Goal: Communication & Community: Answer question/provide support

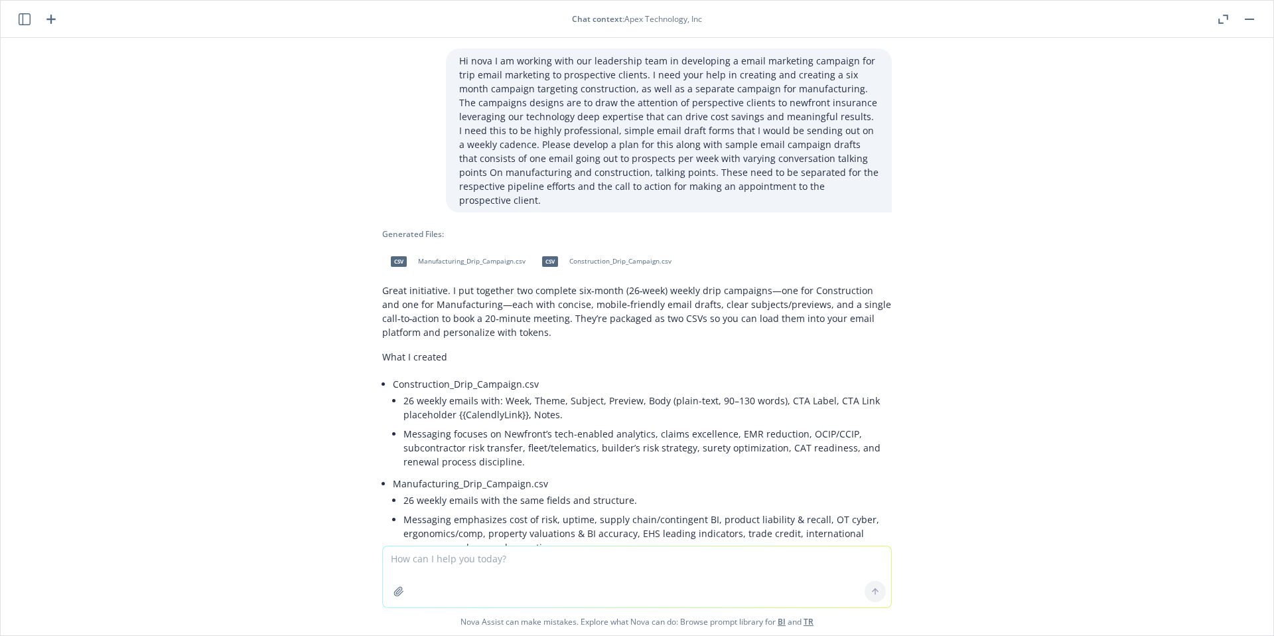
click at [569, 565] on textarea at bounding box center [637, 576] width 508 height 61
paste textarea "let’s build you a 6-month drip email campaign for both construction and manufac…"
type textarea "This is what I am looking for: let’s build you a 6-month drip email campaign fo…"
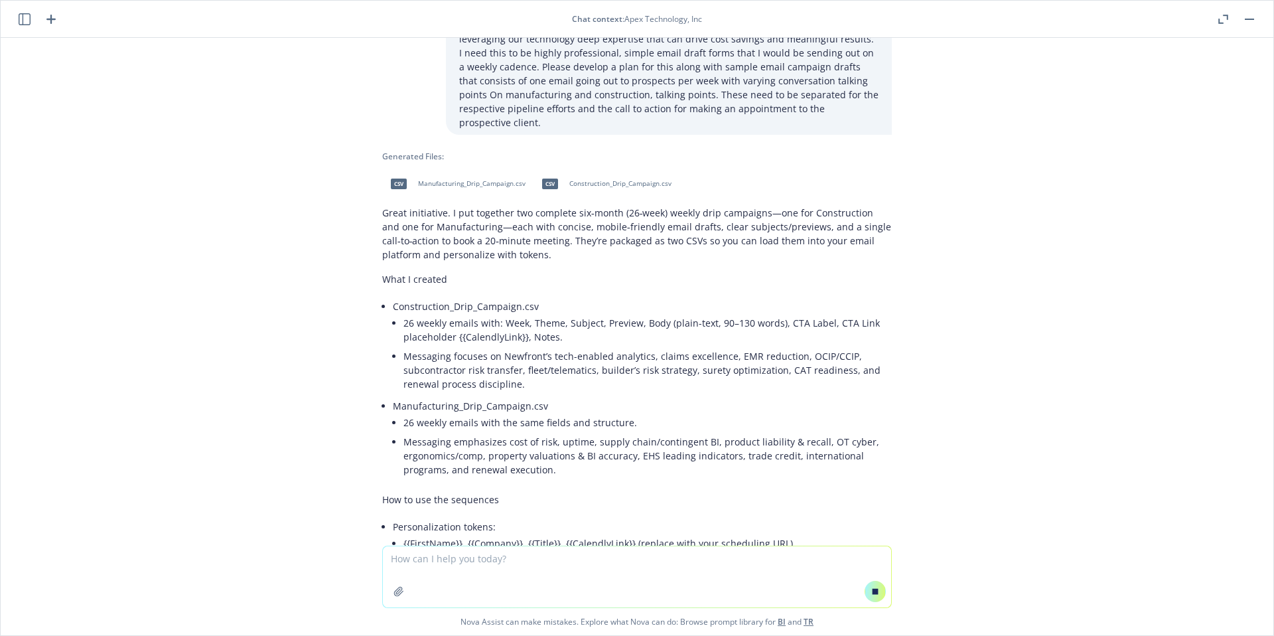
scroll to position [72, 0]
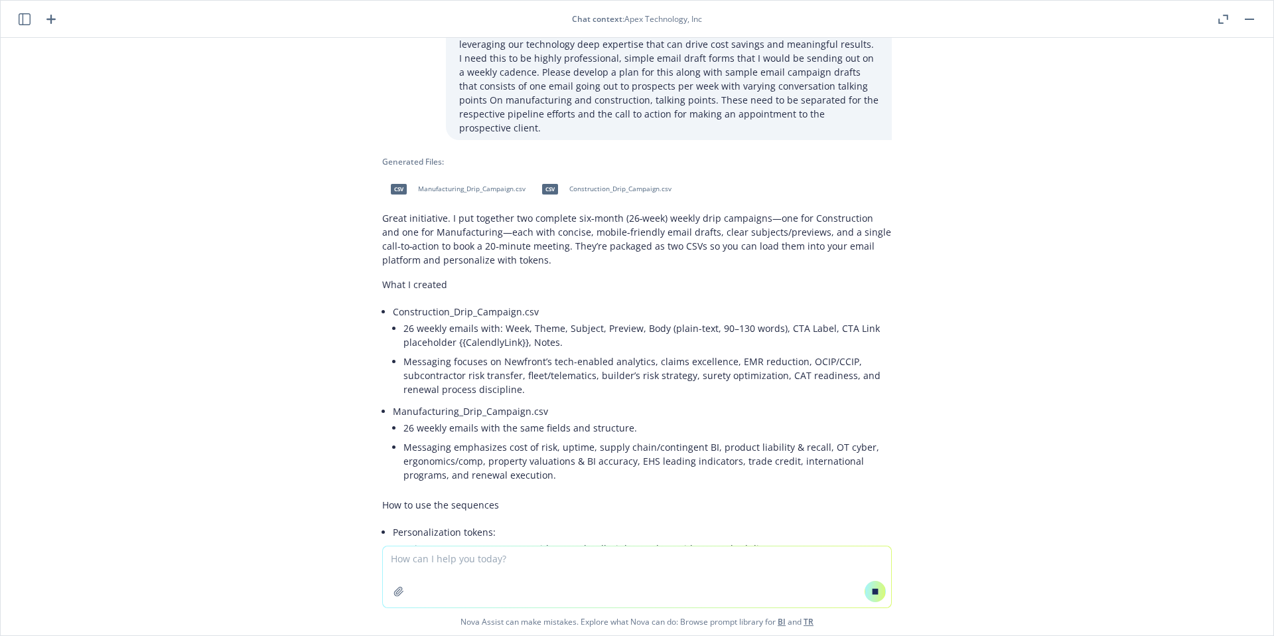
click at [620, 190] on span "Construction_Drip_Campaign.csv" at bounding box center [620, 188] width 102 height 9
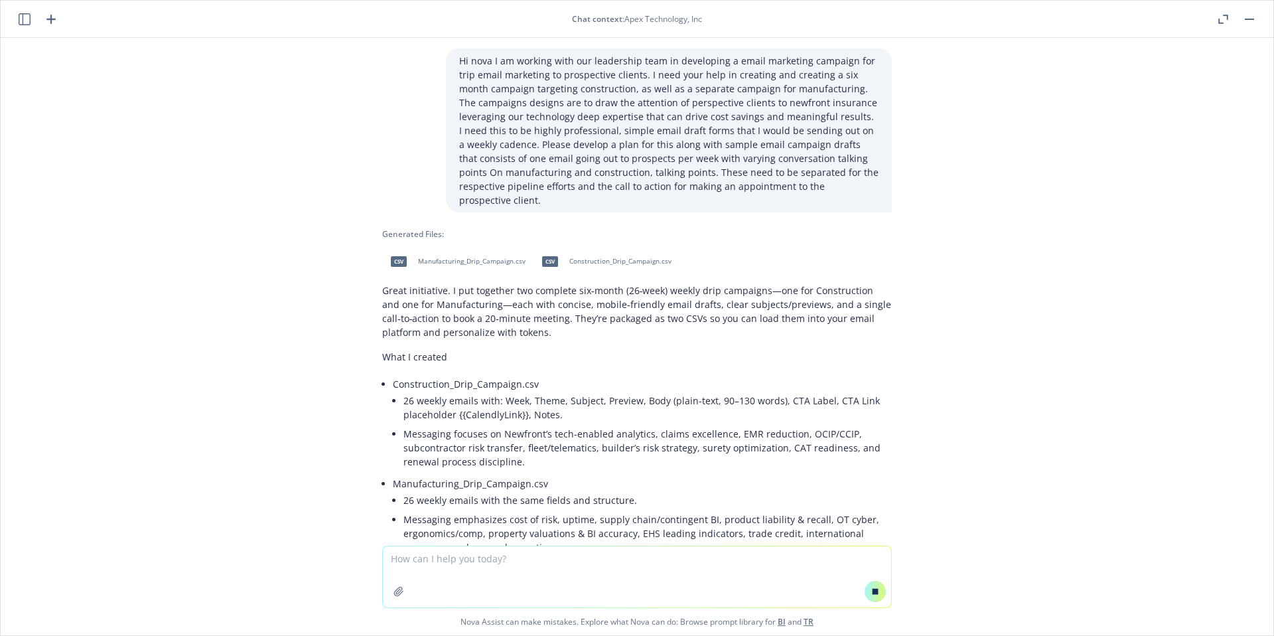
scroll to position [813, 0]
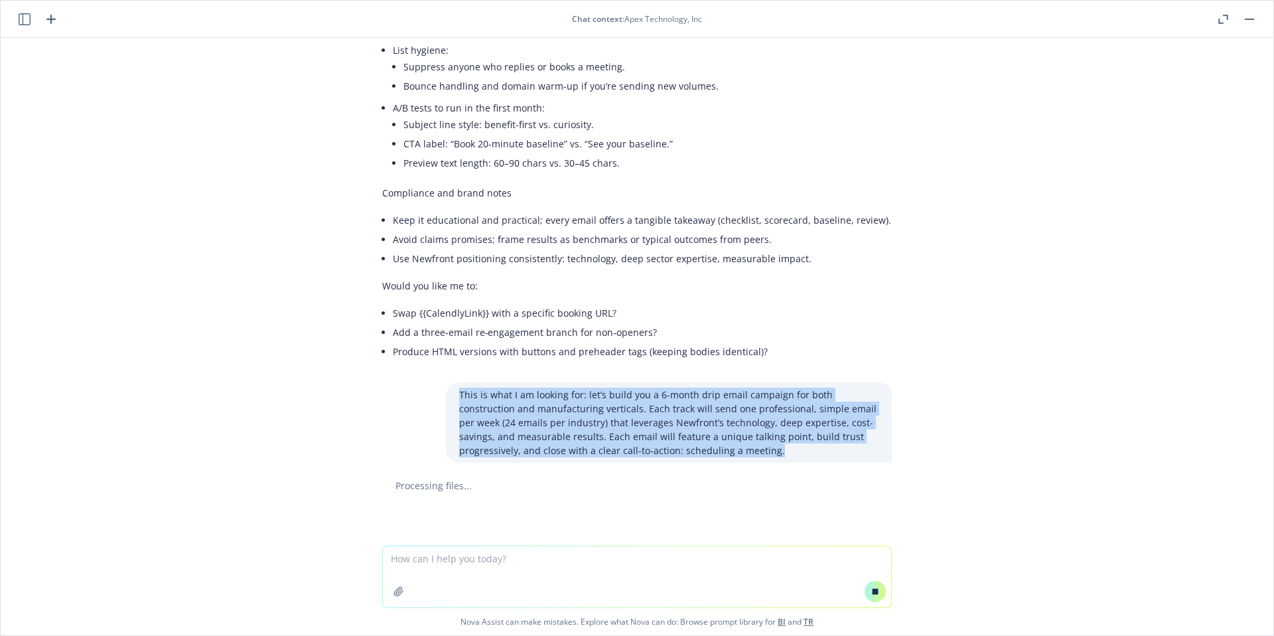
drag, startPoint x: 447, startPoint y: 394, endPoint x: 770, endPoint y: 459, distance: 329.5
click at [770, 459] on div "This is what I am looking for: let’s build you a 6-month drip email campaign fo…" at bounding box center [669, 422] width 446 height 80
copy p "This is what I am looking for: let’s build you a 6-month drip email campaign fo…"
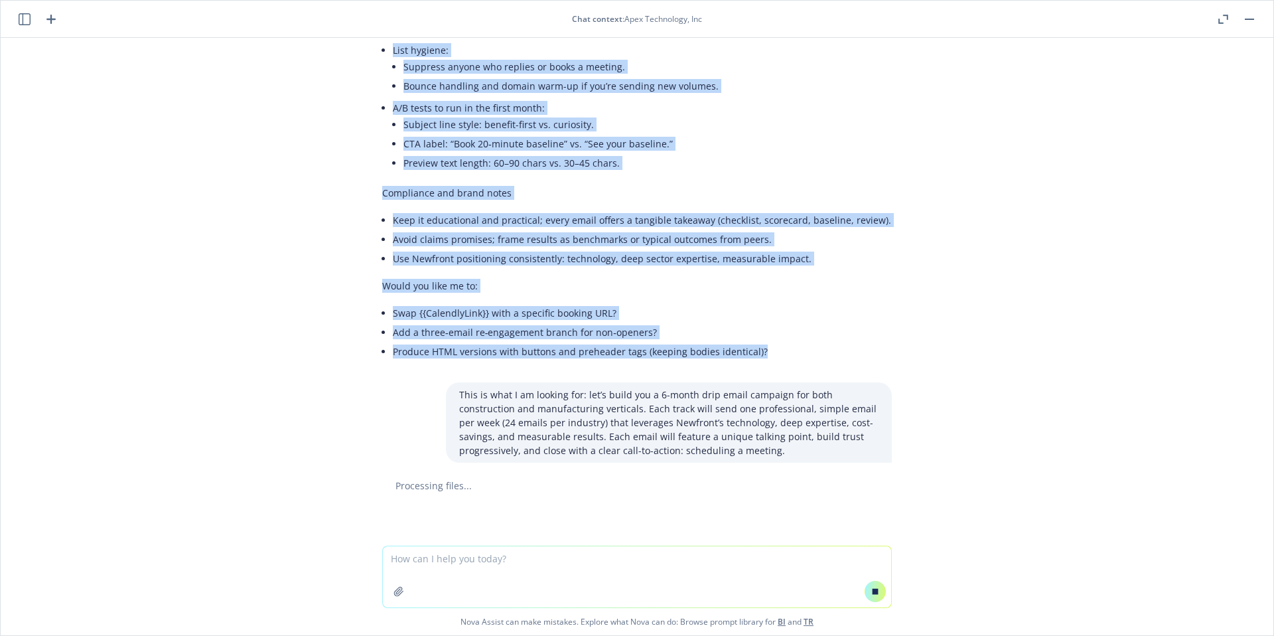
drag, startPoint x: 449, startPoint y: 61, endPoint x: 636, endPoint y: 349, distance: 343.8
click at [844, 358] on div "Hi nova I am working with our leadership team in developing a email marketing c…" at bounding box center [637, 292] width 1273 height 508
copy div "Hi nova I am working with our leadership team in developing a email marketing c…"
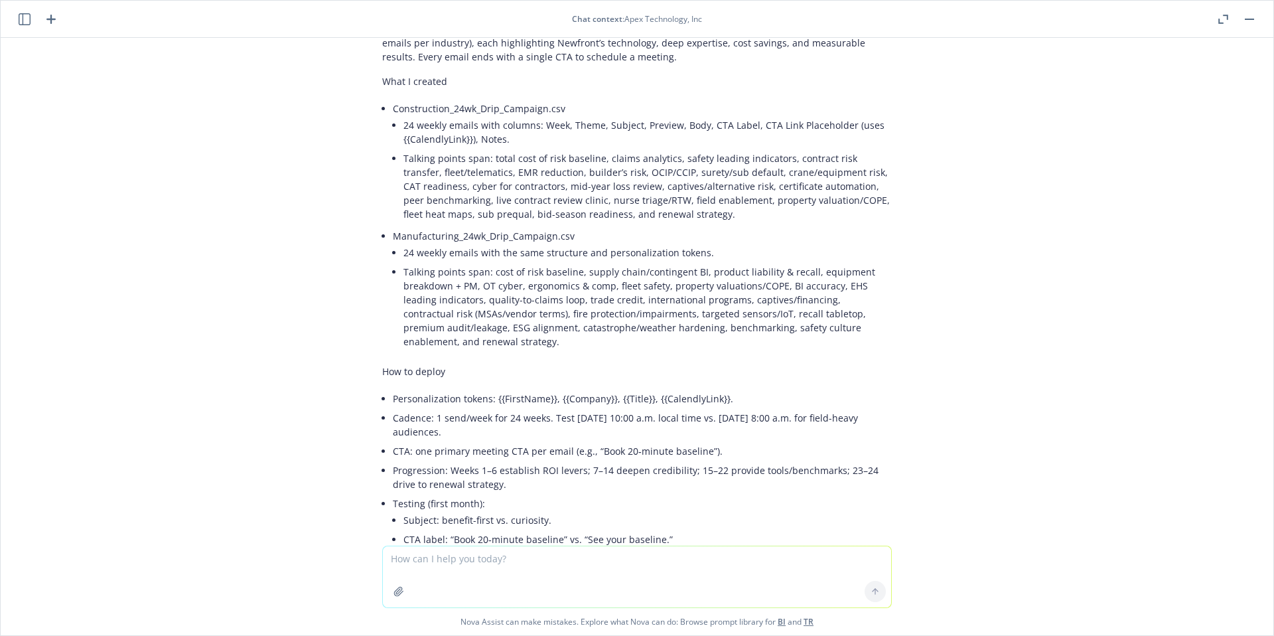
scroll to position [1478, 0]
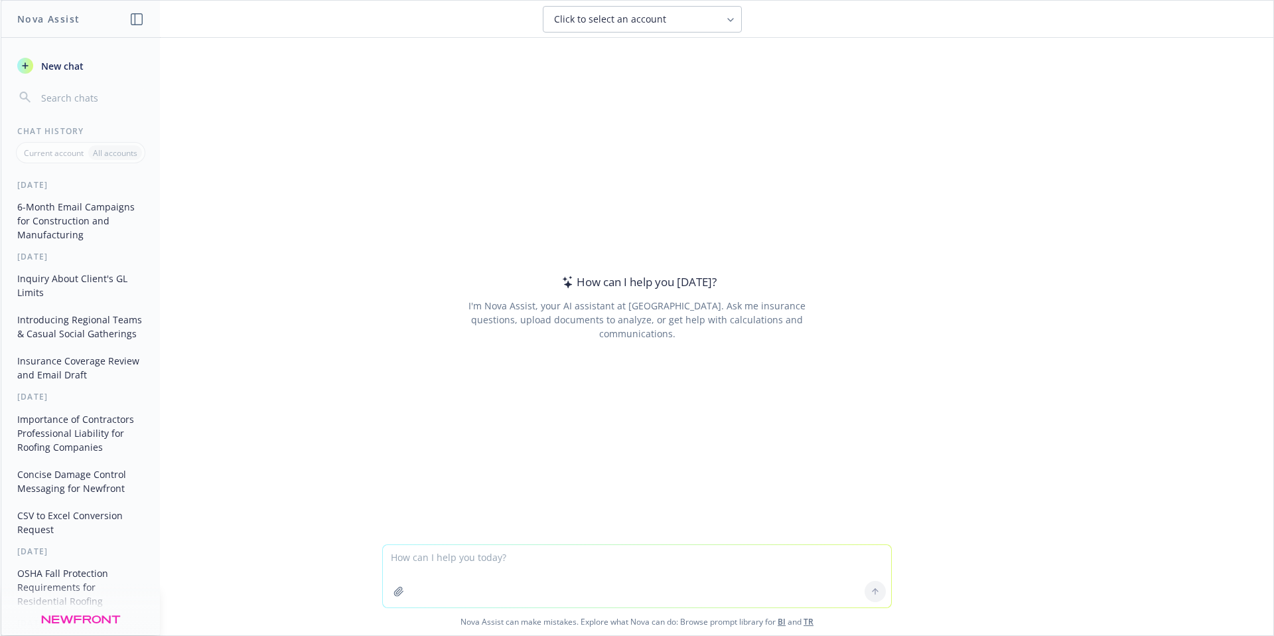
click at [85, 224] on button "6-Month Email Campaigns for Construction and Manufacturing" at bounding box center [80, 221] width 137 height 50
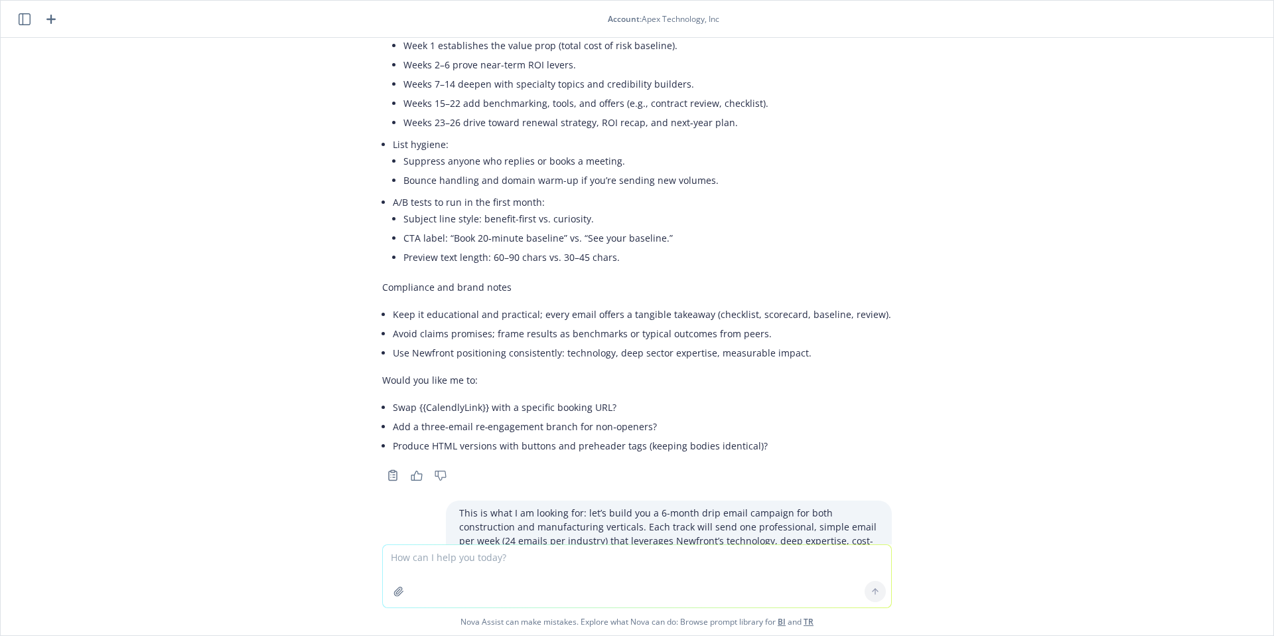
scroll to position [787, 0]
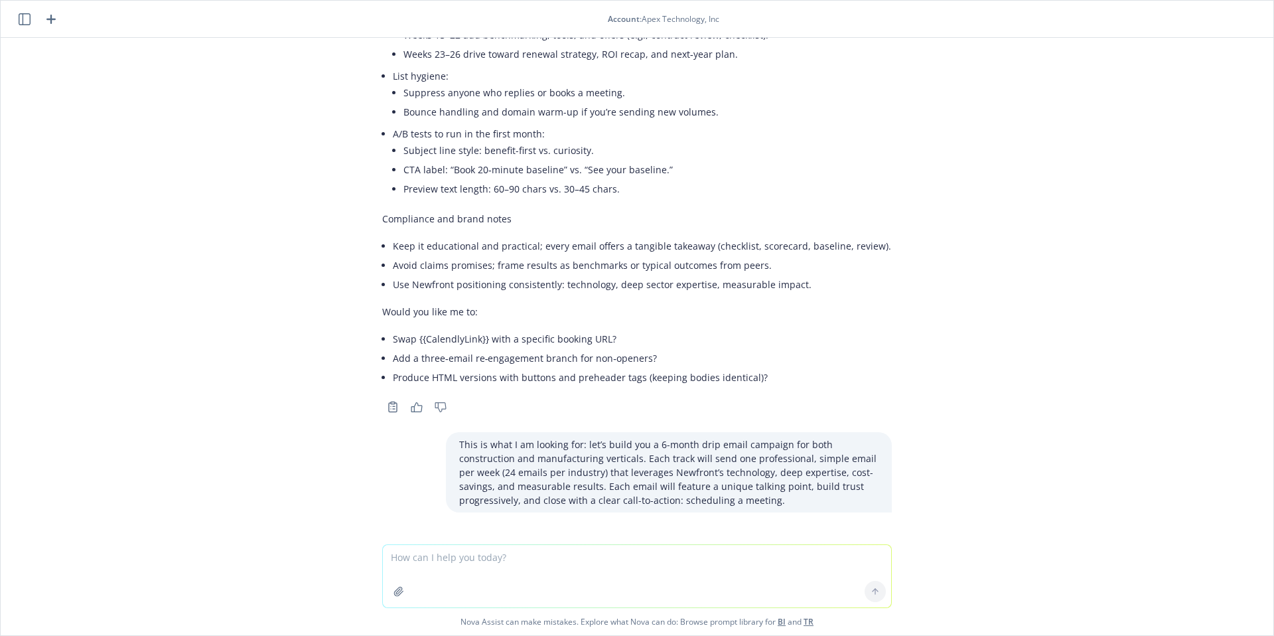
click at [62, 20] on header "Account : Apex Technology, Inc" at bounding box center [637, 19] width 1273 height 37
click at [50, 19] on icon "button" at bounding box center [50, 19] width 9 height 9
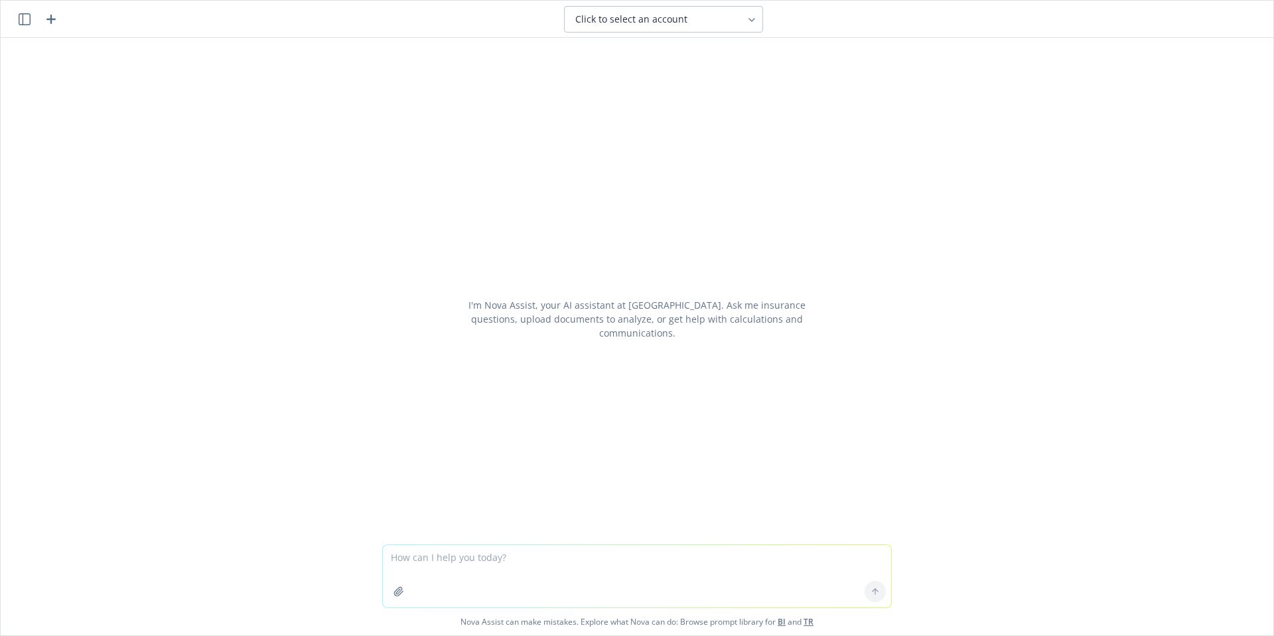
click at [506, 563] on textarea at bounding box center [637, 576] width 508 height 62
click at [52, 15] on icon "button" at bounding box center [51, 19] width 16 height 16
click at [516, 564] on textarea at bounding box center [637, 576] width 508 height 62
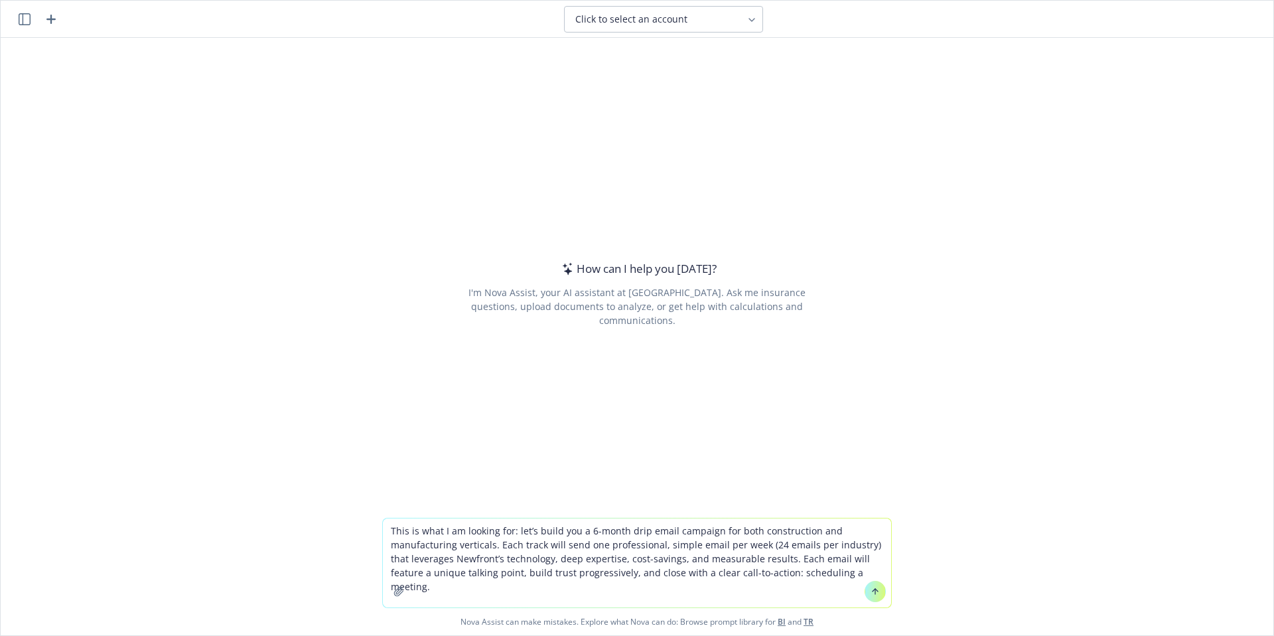
click at [385, 529] on textarea "This is what I am looking for: let’s build you a 6-month drip email campaign fo…" at bounding box center [637, 562] width 508 height 89
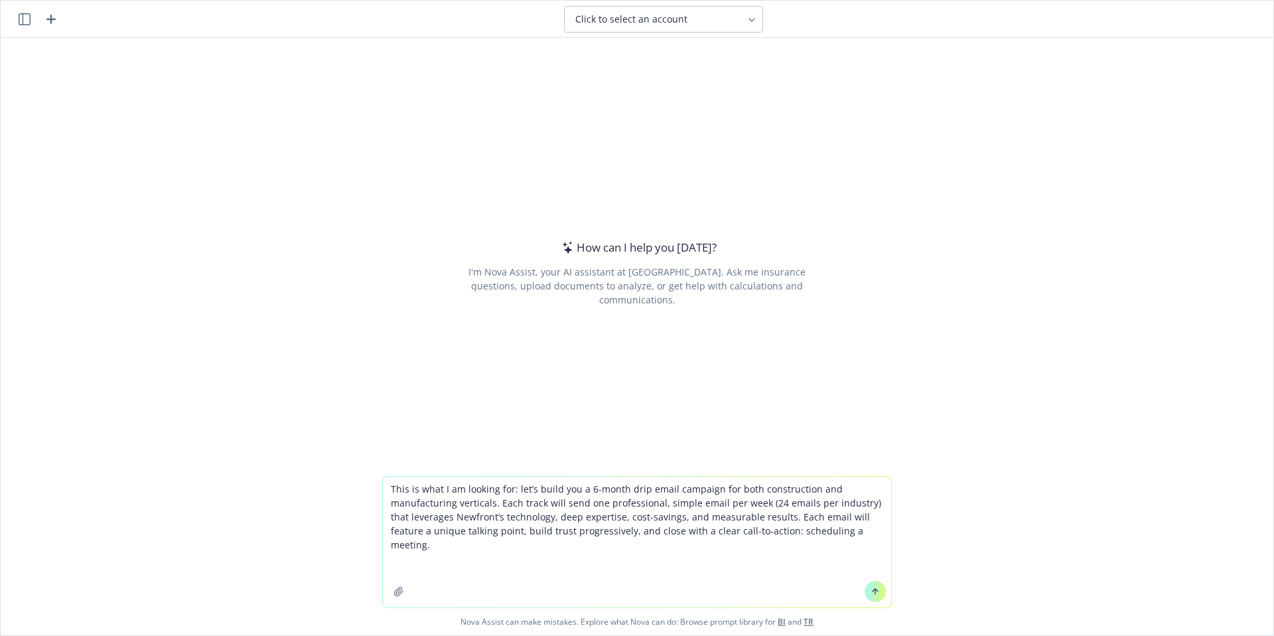
click at [398, 496] on textarea "This is what I am looking for: let’s build you a 6-month drip email campaign fo…" at bounding box center [637, 541] width 508 height 131
click at [404, 489] on textarea "This is what I am looking for: let’s build you a 6-month drip email campaign fo…" at bounding box center [637, 541] width 508 height 131
paste textarea "Hi nova I am working with our leadership team in developing a email marketing c…"
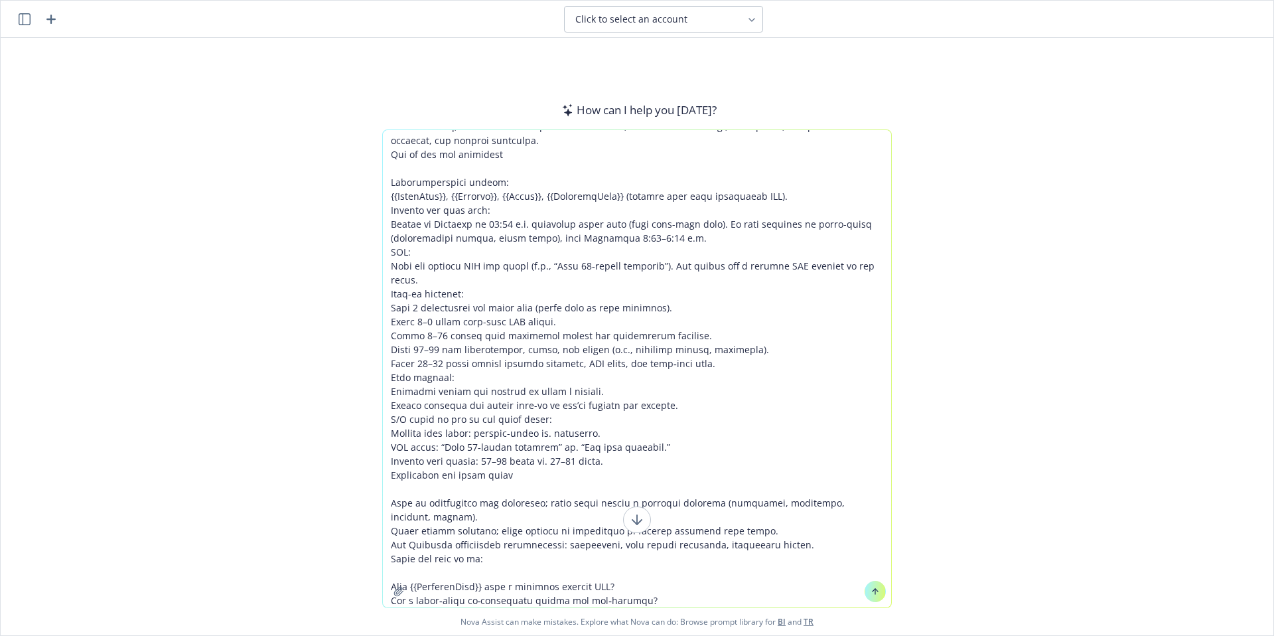
scroll to position [0, 0]
type textarea "Hi nova I am working with our leadership team in developing a email marketing c…"
click at [871, 590] on icon at bounding box center [875, 591] width 9 height 9
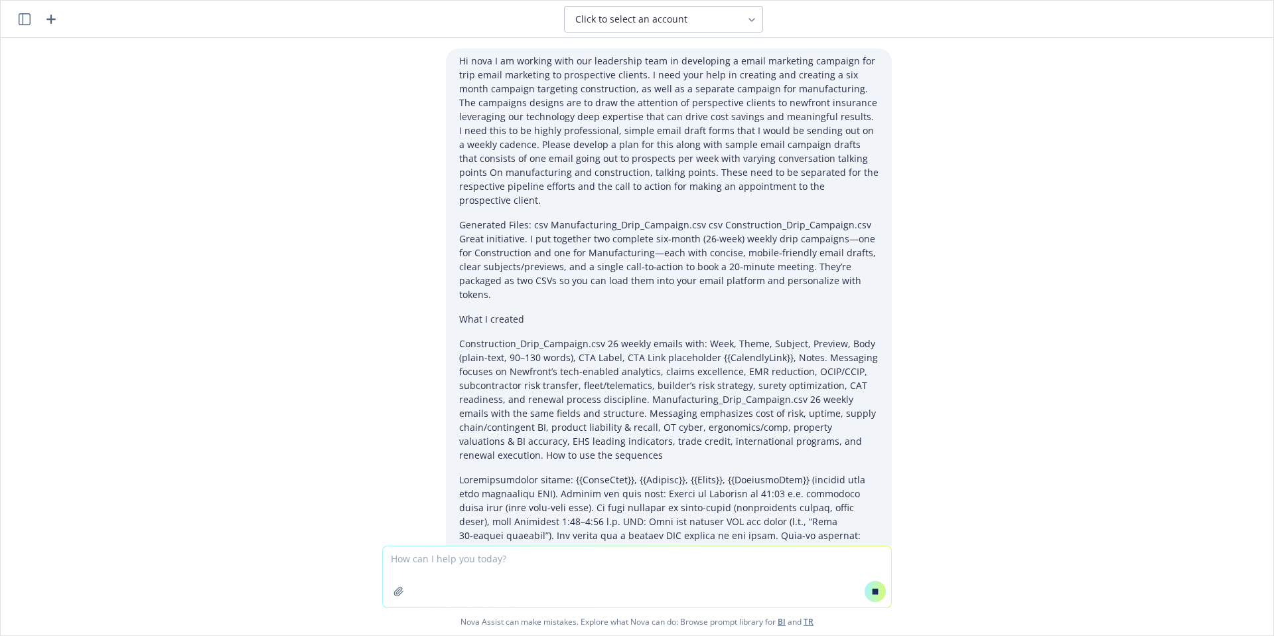
click at [875, 595] on button at bounding box center [875, 591] width 21 height 21
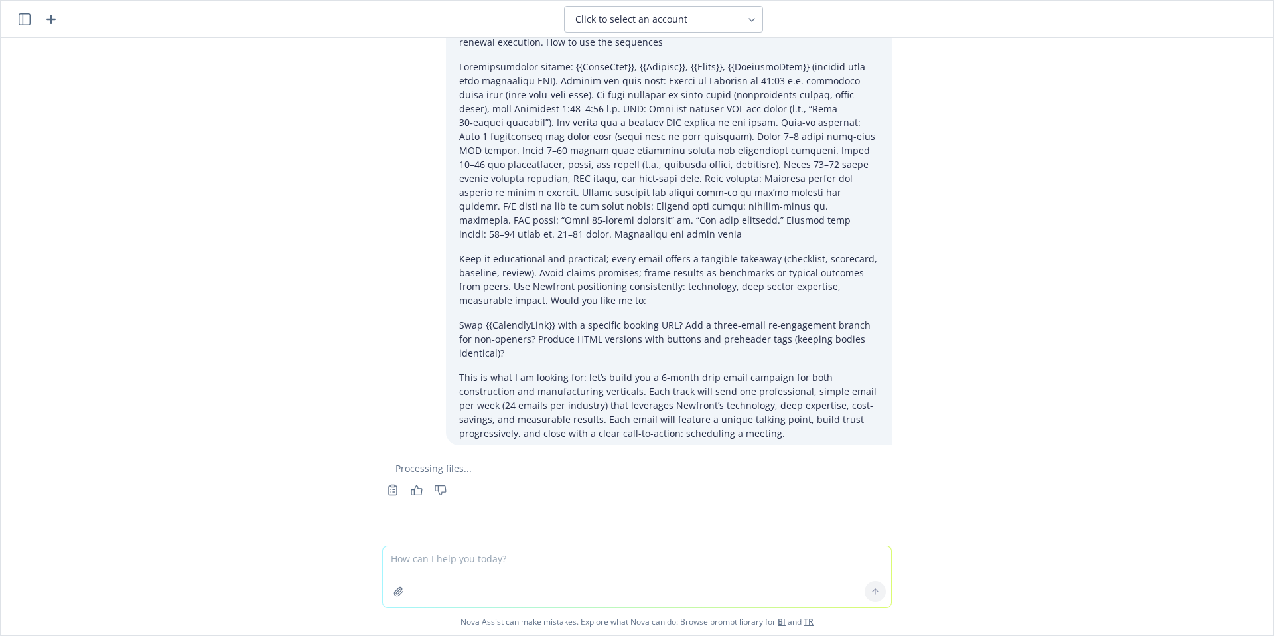
scroll to position [419, 0]
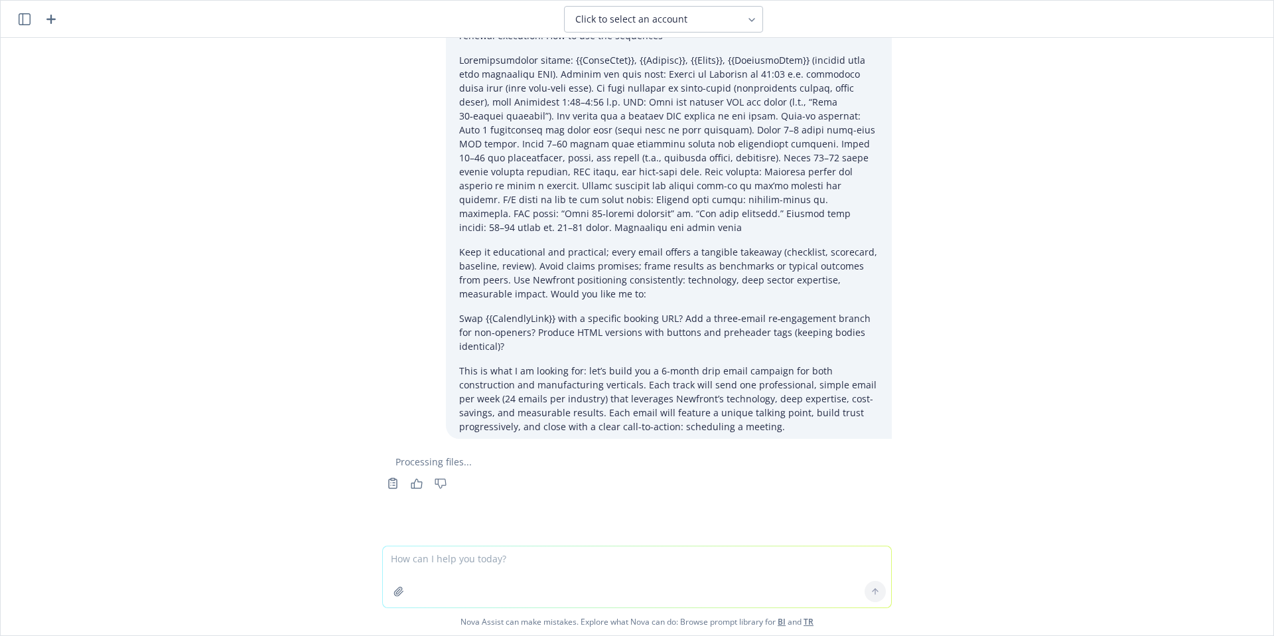
click at [53, 16] on icon "button" at bounding box center [51, 19] width 16 height 16
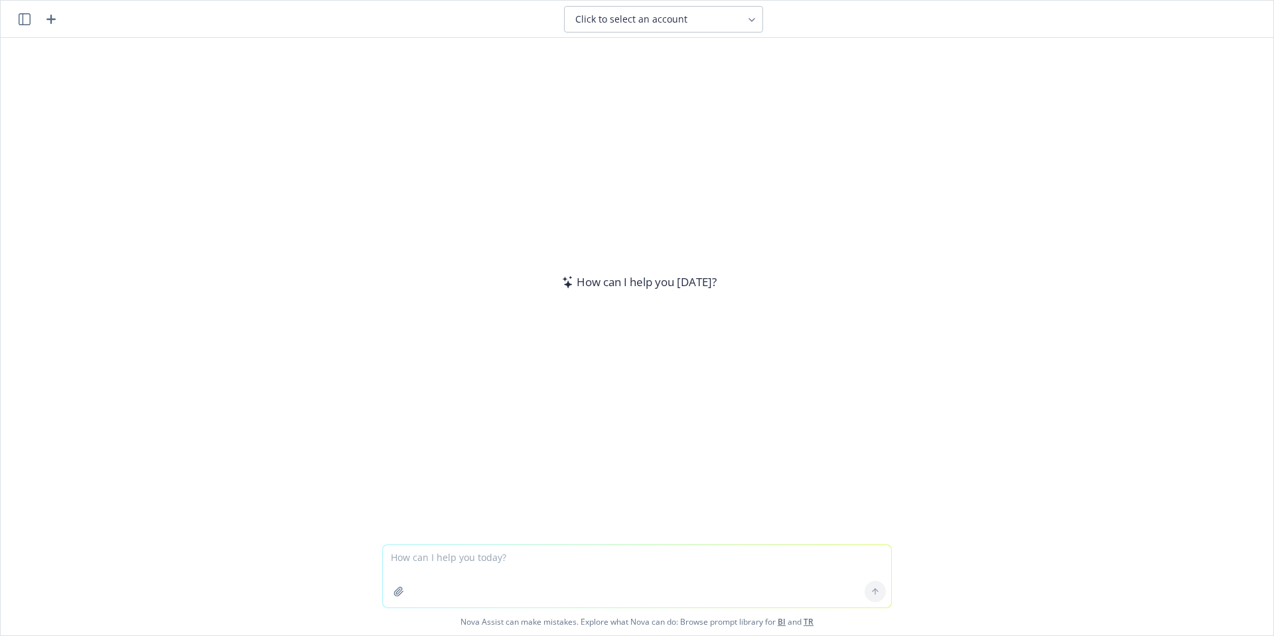
click at [428, 561] on textarea at bounding box center [637, 576] width 508 height 62
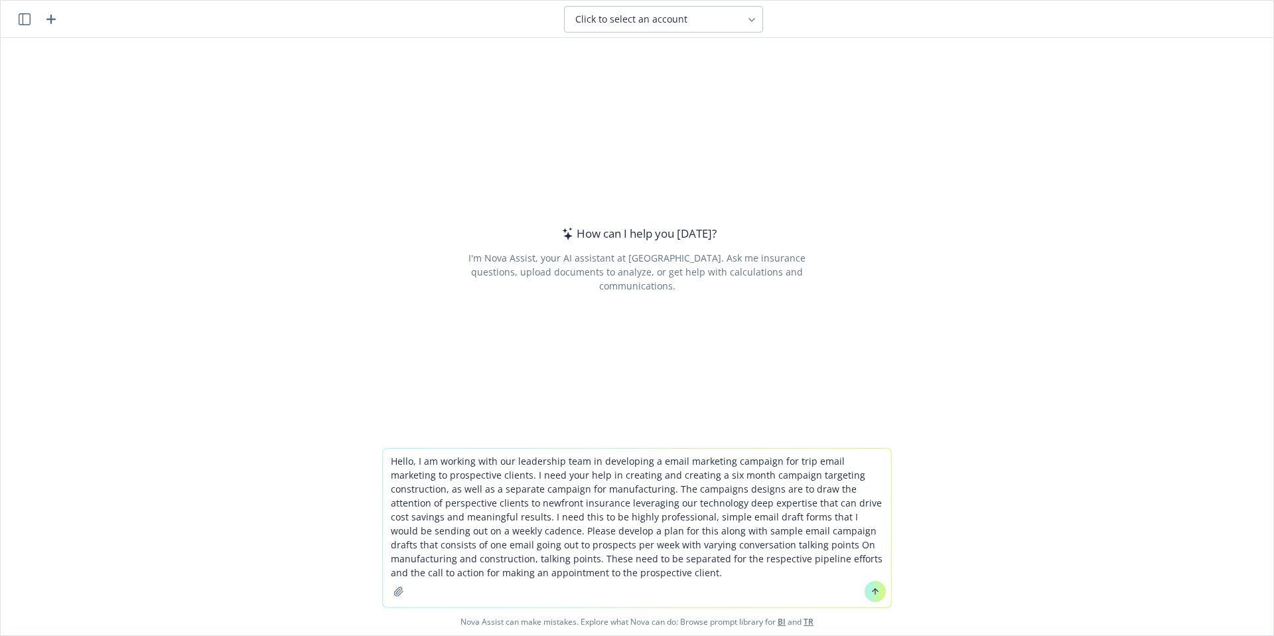
paste textarea "Also draft emails for the following ideas: Email Touch 1 – Cost Savings "Newfro…"
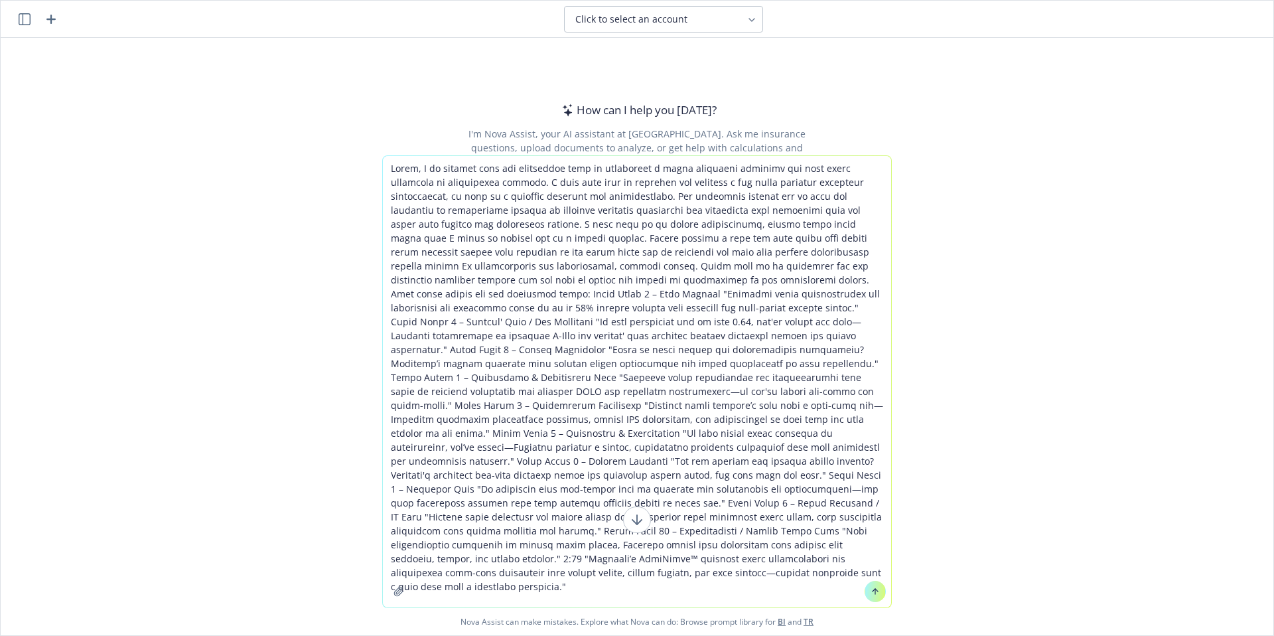
type textarea "Hello, I am working with our leadership team in developing a email marketing ca…"
click at [865, 598] on button at bounding box center [875, 591] width 21 height 21
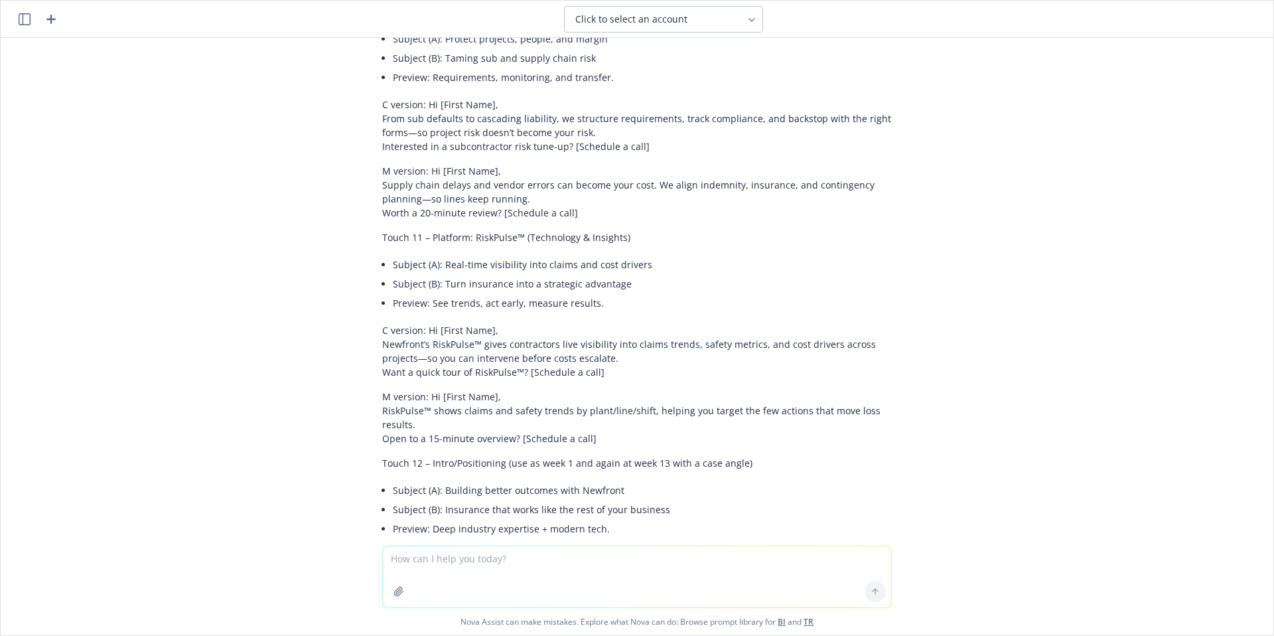
scroll to position [3129, 0]
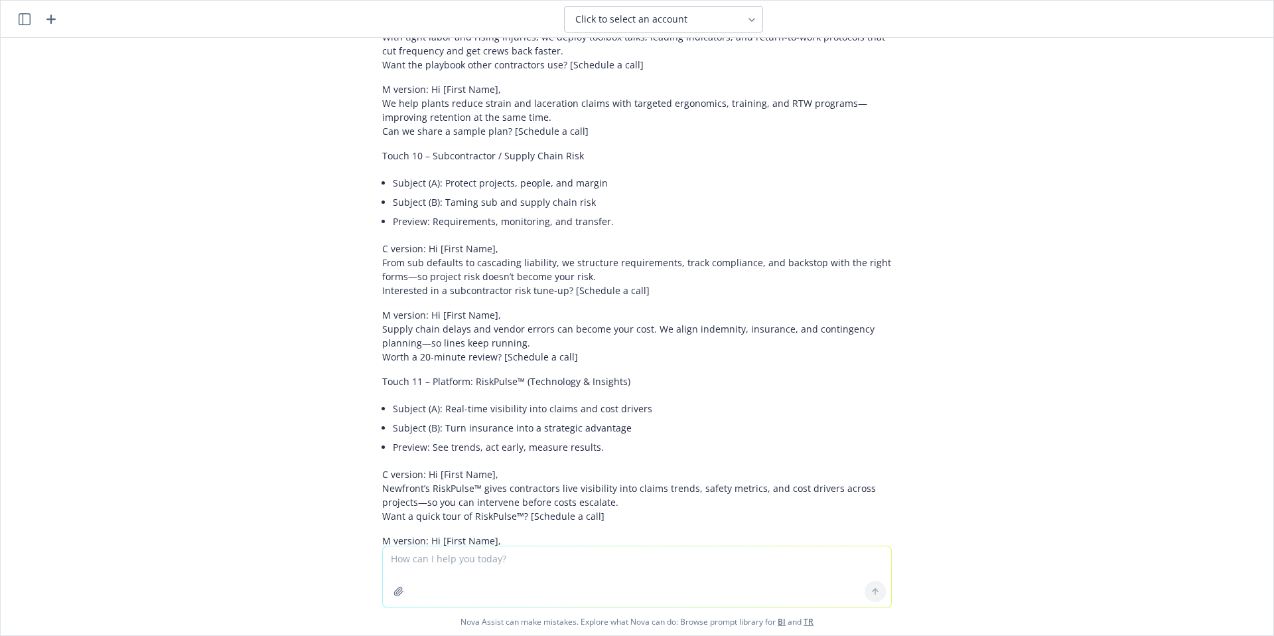
click at [54, 18] on icon "button" at bounding box center [50, 19] width 9 height 9
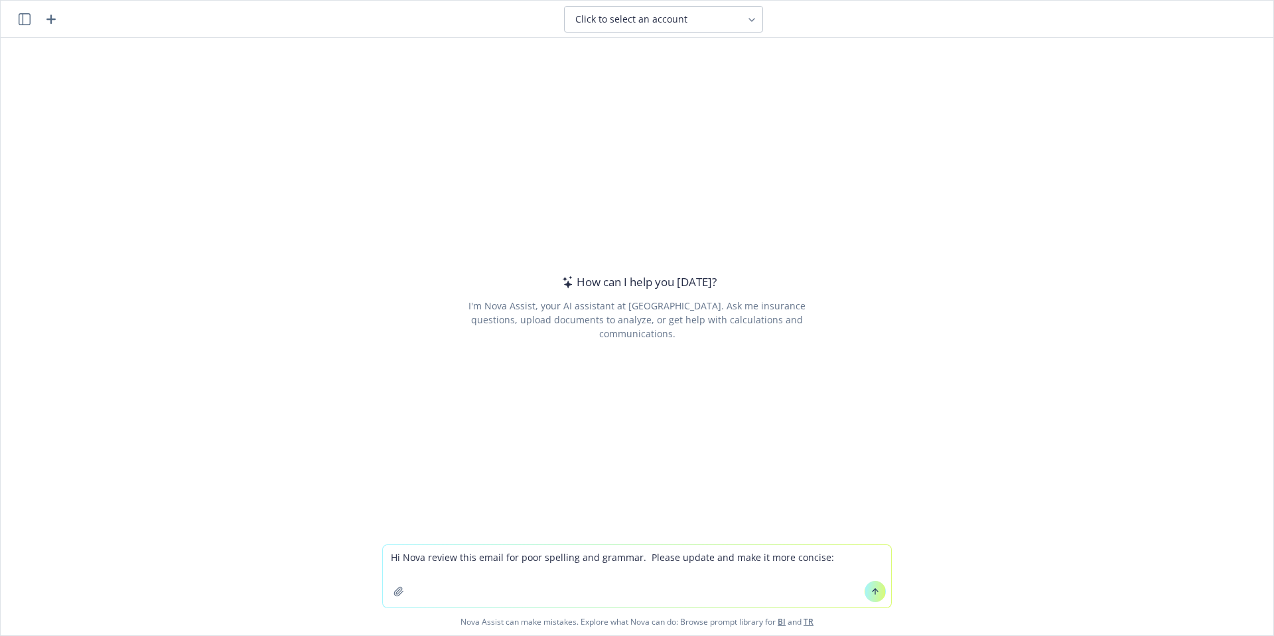
type textarea "Hi Nova review this email for poor spelling and grammar. Please update and make…"
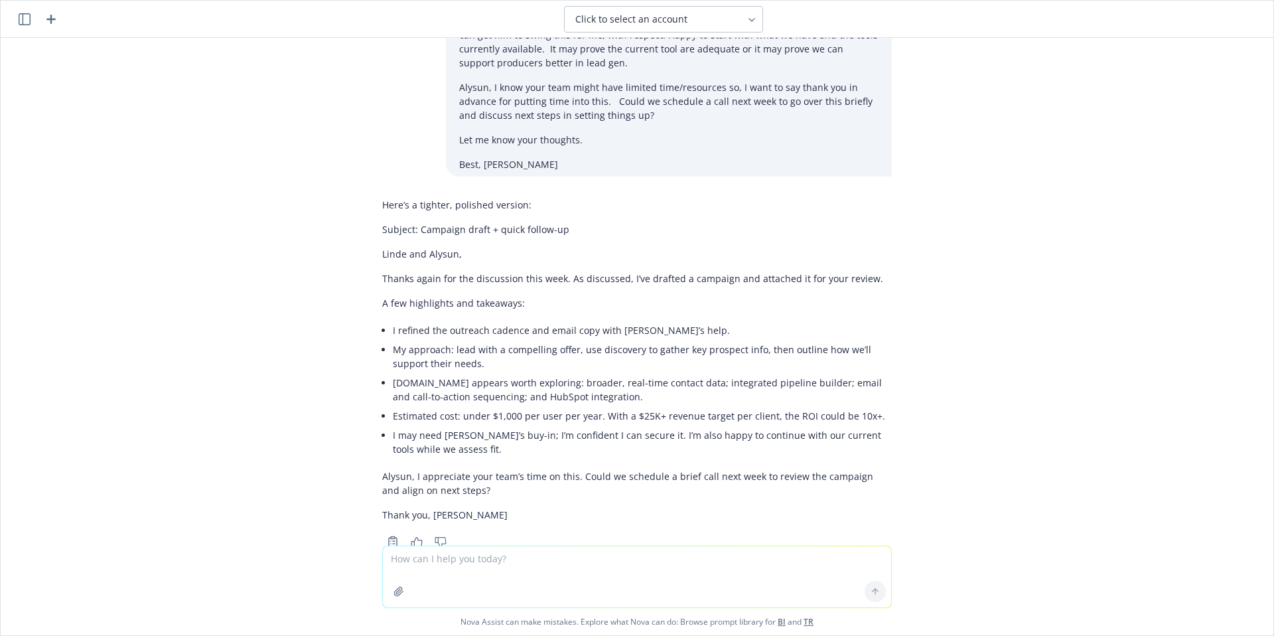
scroll to position [339, 0]
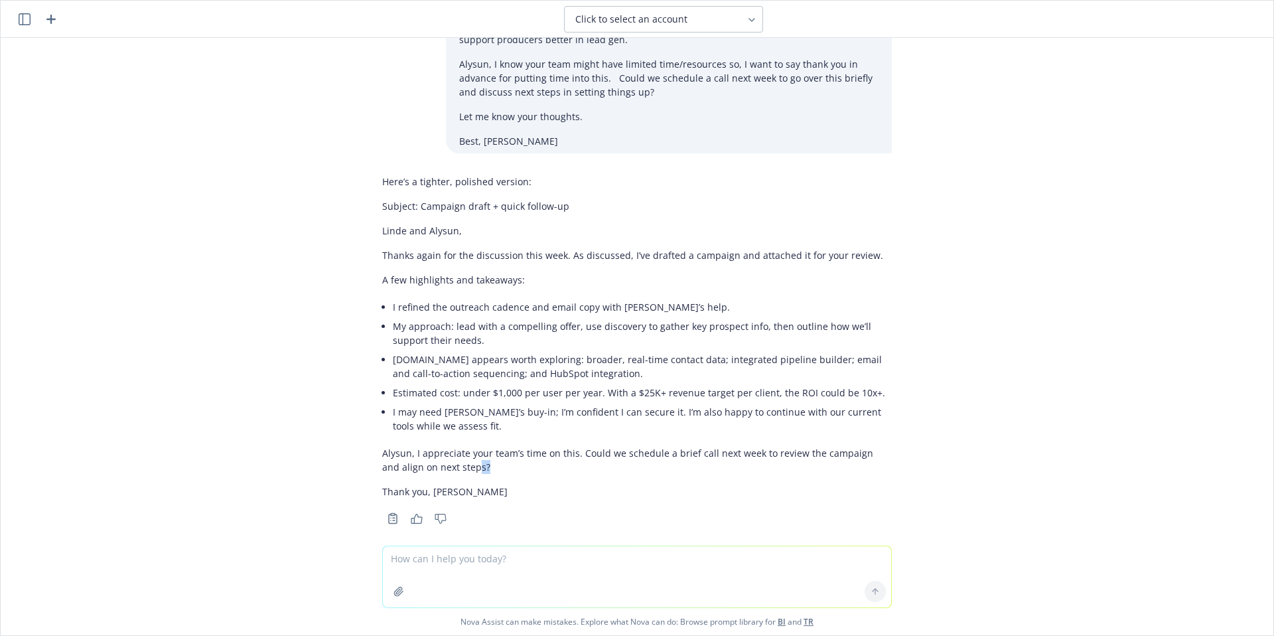
drag, startPoint x: 477, startPoint y: 451, endPoint x: 451, endPoint y: 450, distance: 26.6
click at [451, 450] on p "Alysun, I appreciate your team’s time on this. Could we schedule a brief call n…" at bounding box center [637, 460] width 510 height 28
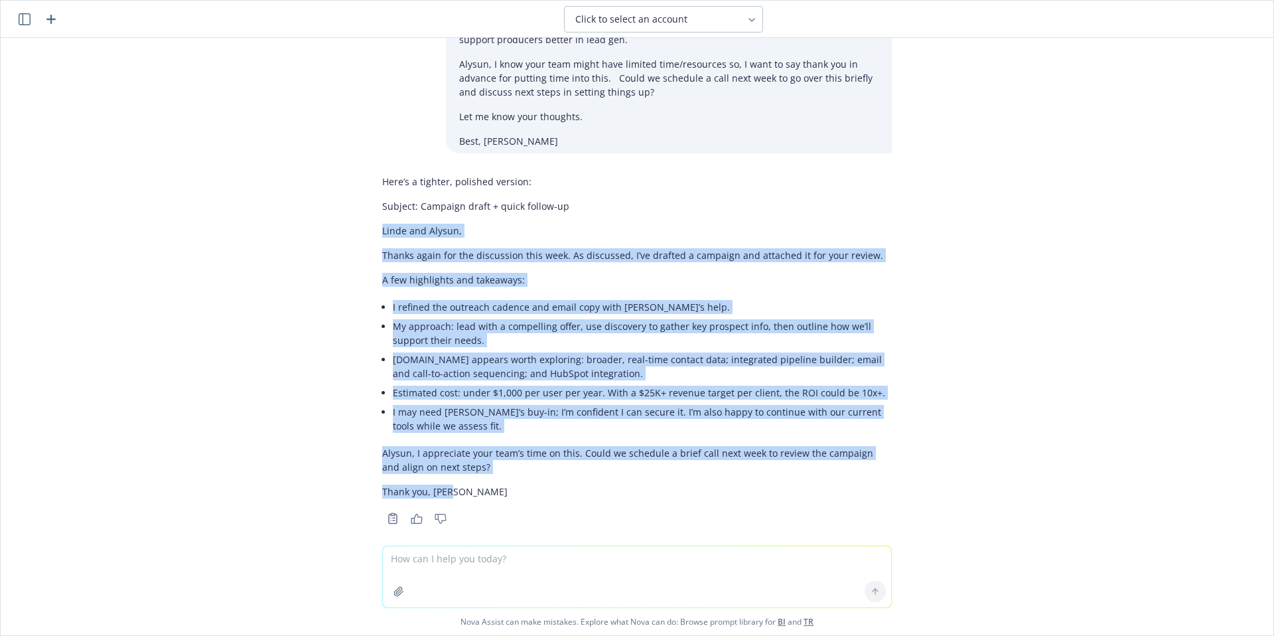
drag, startPoint x: 436, startPoint y: 464, endPoint x: 356, endPoint y: 212, distance: 264.0
click at [356, 212] on div "Hi Nova review this email for poor spelling and grammar. Please update and make…" at bounding box center [637, 292] width 1273 height 508
copy div "Linde and Alysun, Thanks again for the discussion this week. As discussed, I’ve…"
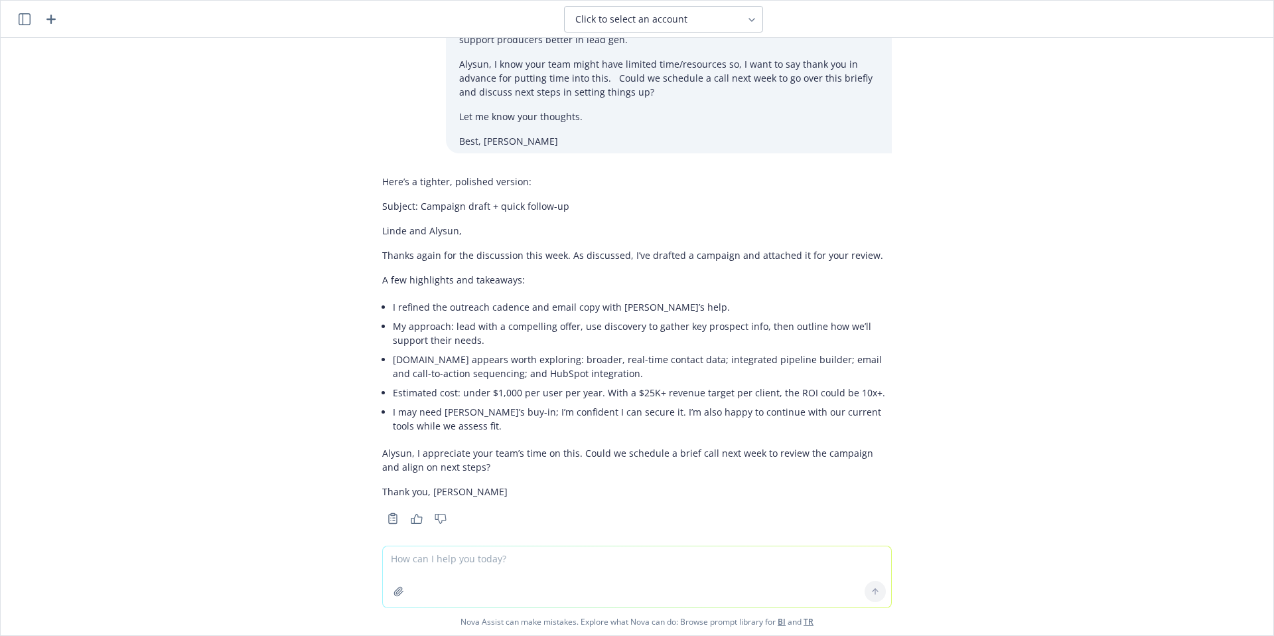
click at [908, 194] on div "Hi Nova review this email for poor spelling and grammar. Please update and make…" at bounding box center [637, 292] width 1273 height 508
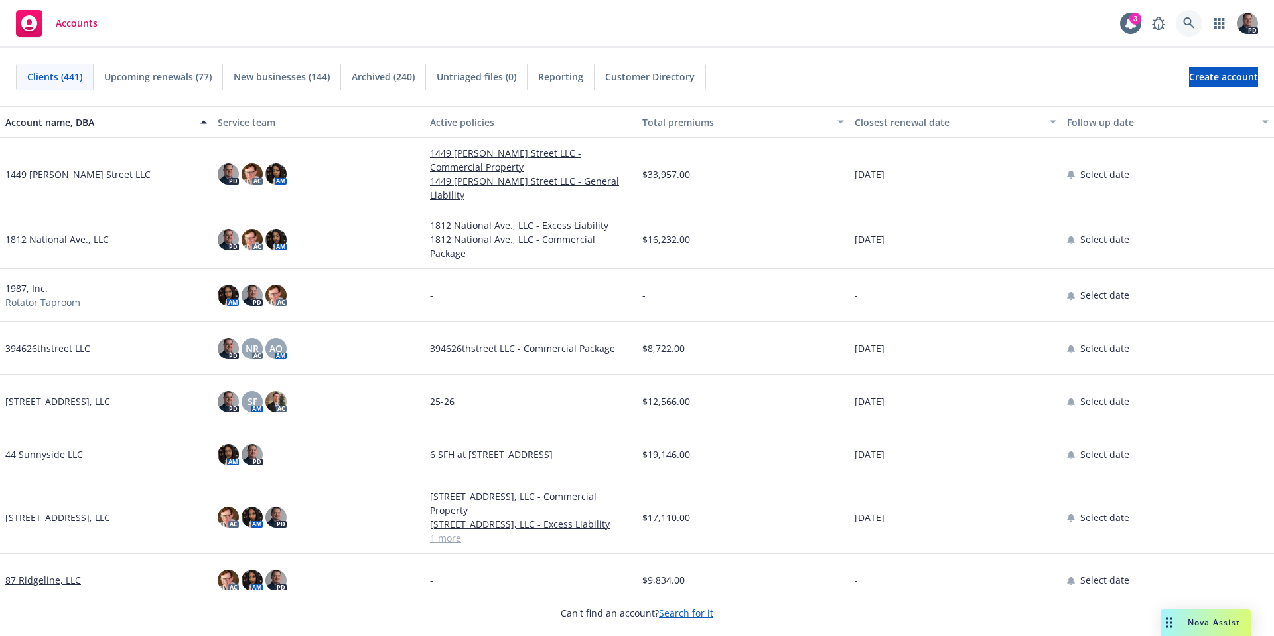
click at [1191, 21] on icon at bounding box center [1189, 23] width 12 height 12
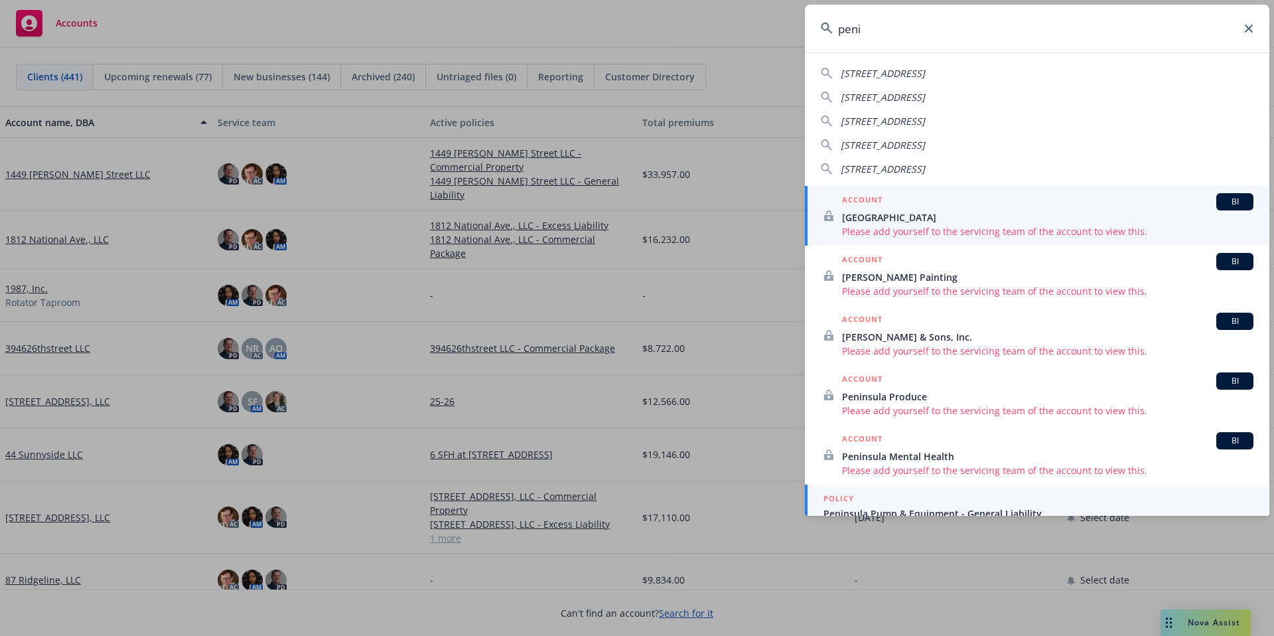
type input "peni"
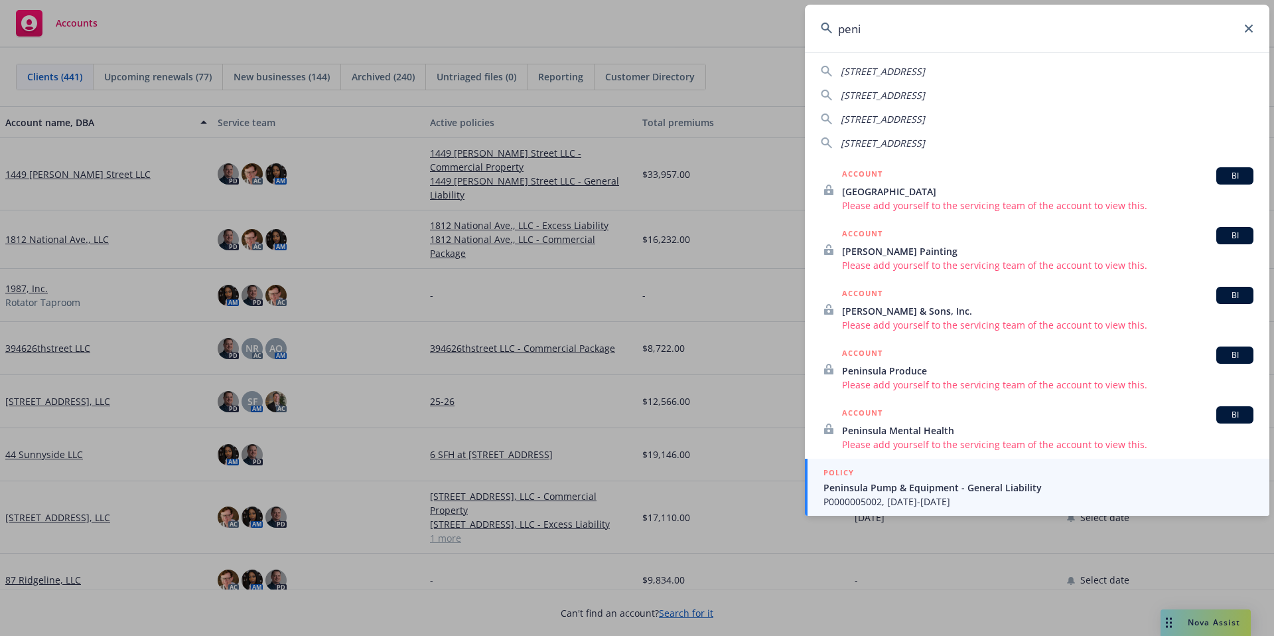
click at [959, 504] on span "P0000005002, 01/14/2025-01/14/2026" at bounding box center [1038, 501] width 430 height 14
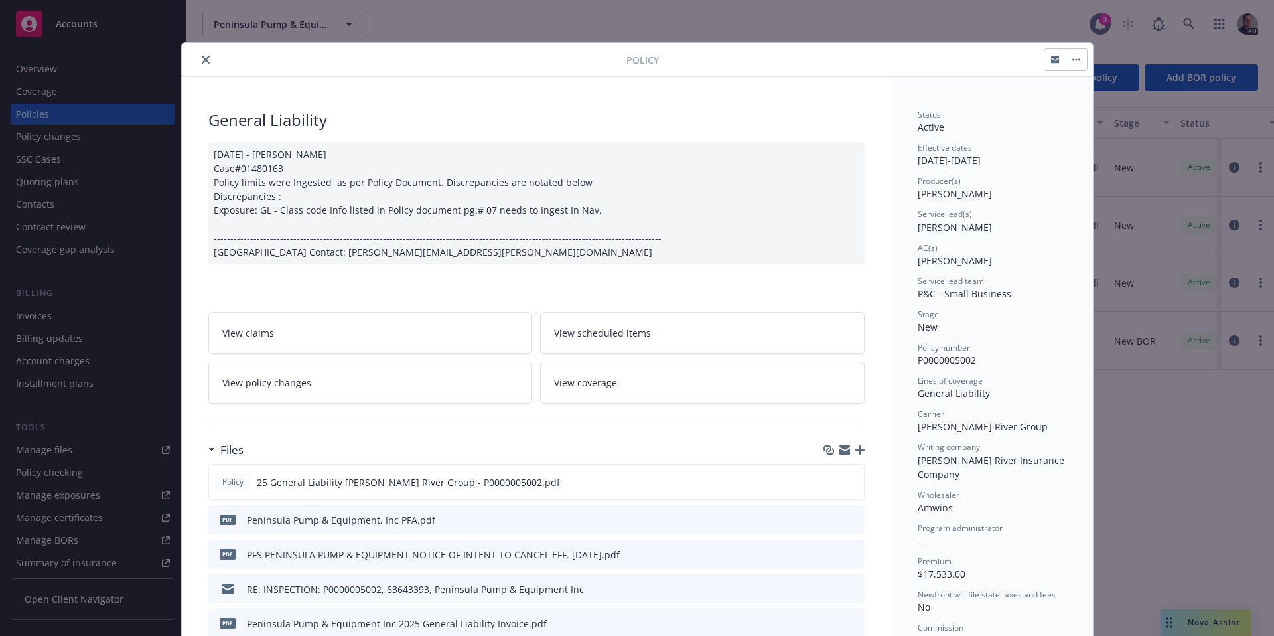
click at [198, 58] on button "close" at bounding box center [206, 60] width 16 height 16
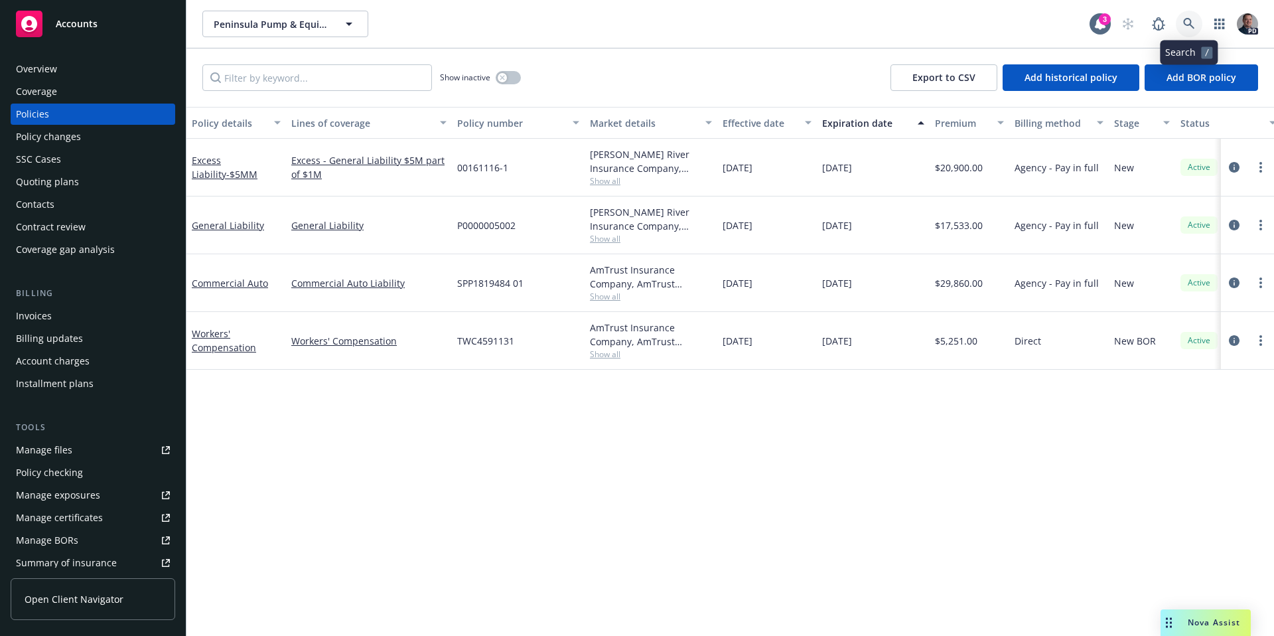
click at [1186, 27] on icon at bounding box center [1189, 24] width 12 height 12
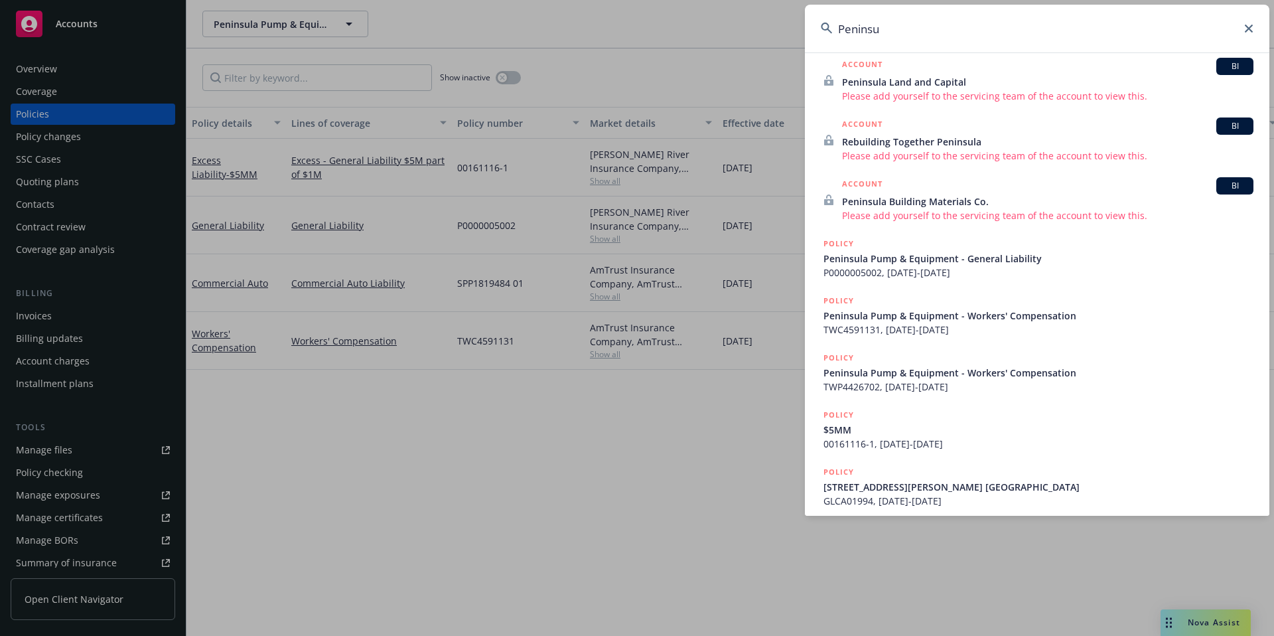
scroll to position [276, 0]
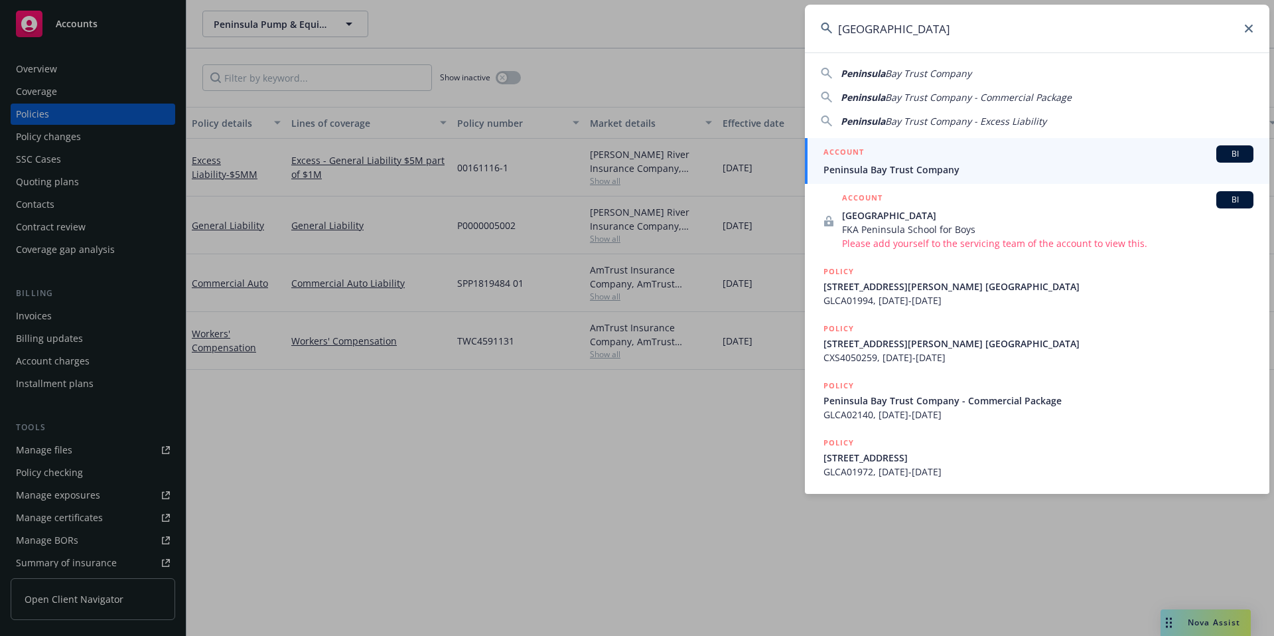
type input "Peninsula bay"
click at [932, 159] on div "ACCOUNT BI" at bounding box center [1038, 153] width 430 height 17
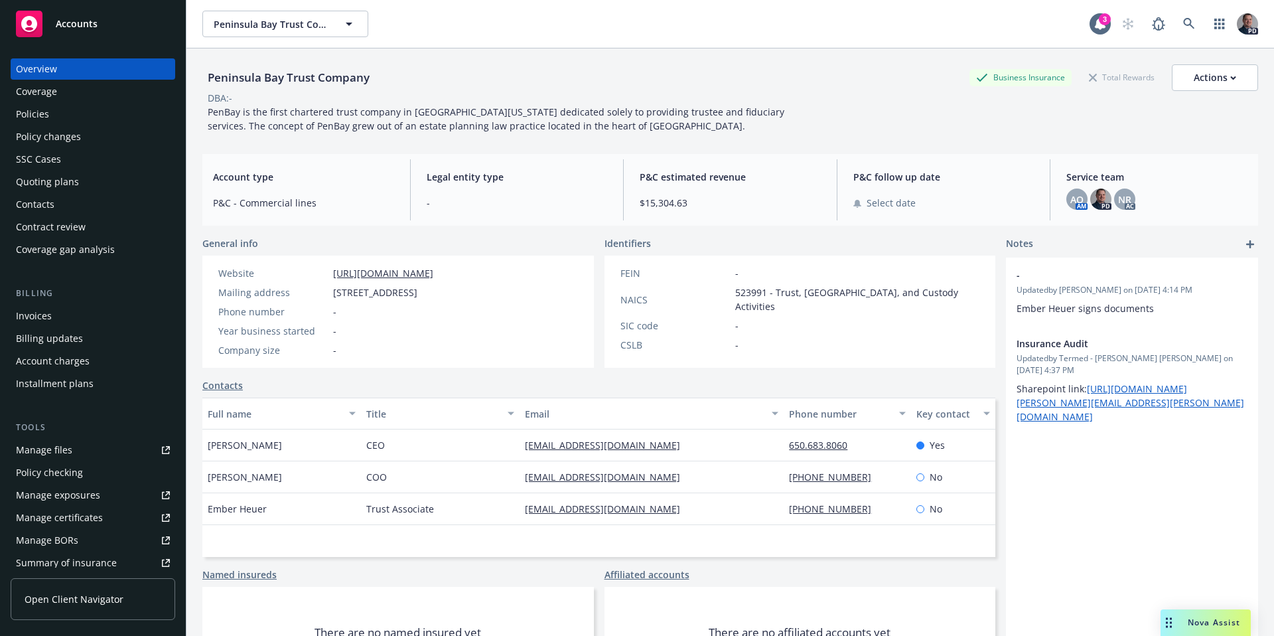
click at [92, 107] on div "Policies" at bounding box center [93, 114] width 154 height 21
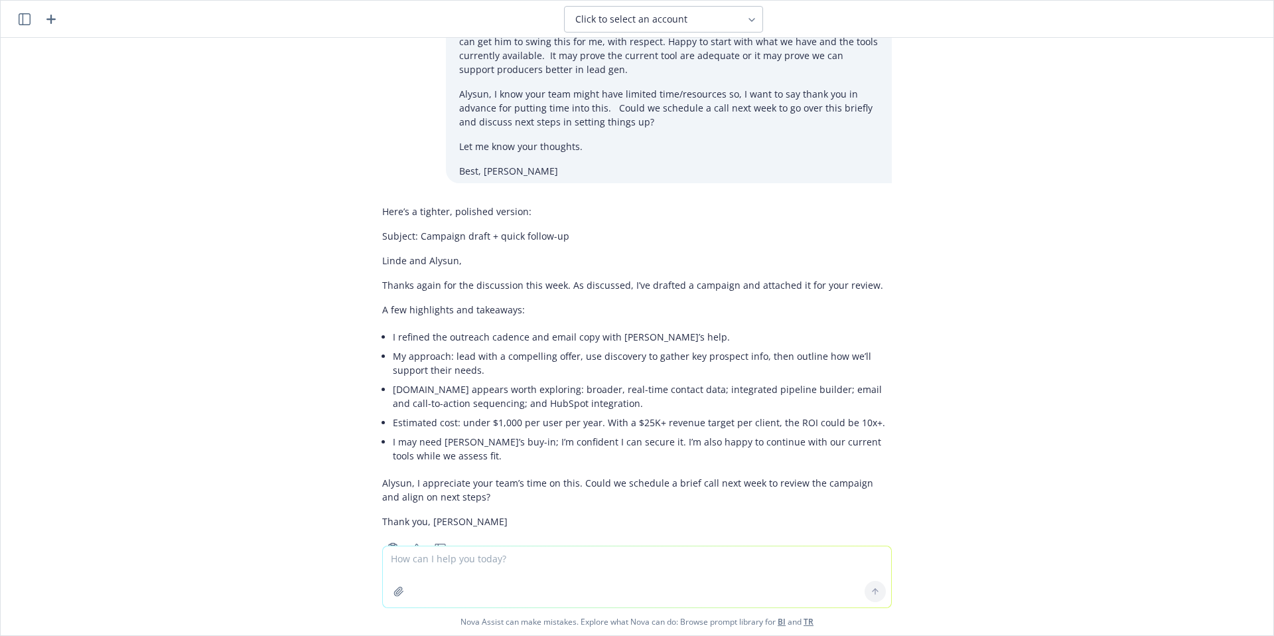
scroll to position [339, 0]
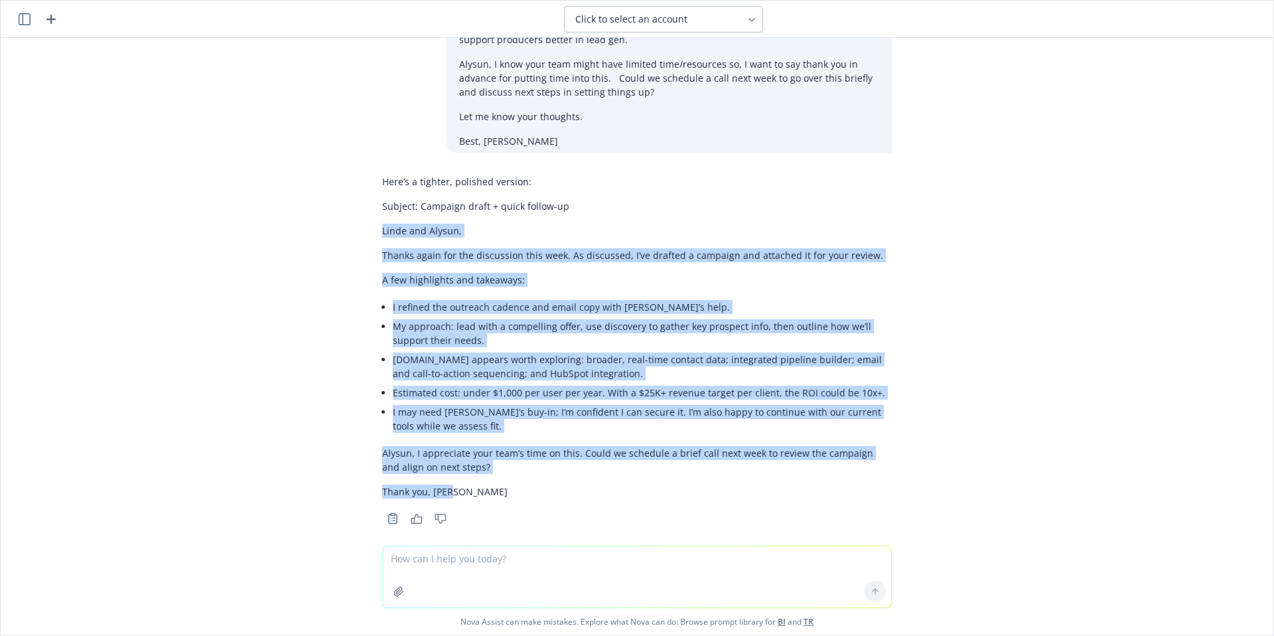
drag, startPoint x: 374, startPoint y: 217, endPoint x: 792, endPoint y: 436, distance: 471.3
click at [871, 476] on div "Here’s a tighter, polished version: Subject: Campaign draft + quick follow-up […" at bounding box center [637, 336] width 510 height 334
copy div "[PERSON_NAME] and [PERSON_NAME], Thanks again for the discussion this week. As …"
